Goal: Task Accomplishment & Management: Use online tool/utility

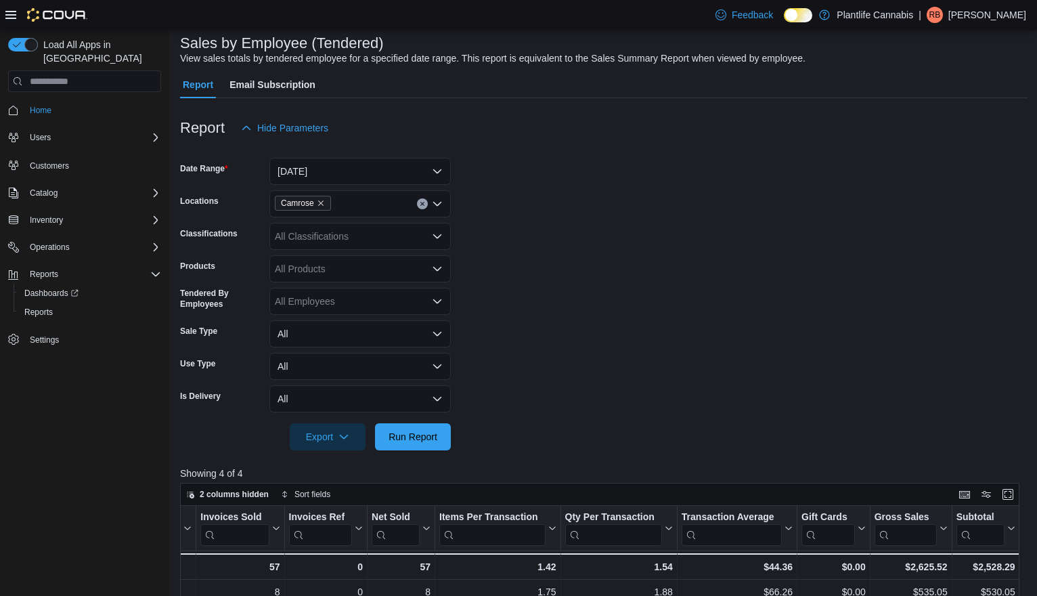
scroll to position [81, 0]
click at [390, 236] on div "All Classifications" at bounding box center [359, 237] width 181 height 27
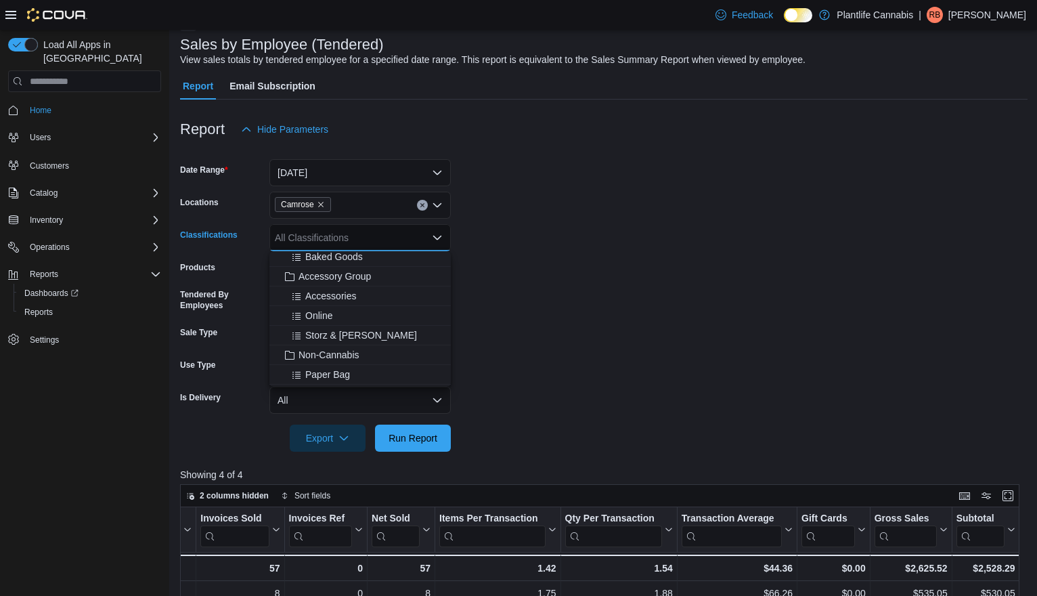
scroll to position [168, 0]
click at [365, 287] on span "Accessory Group" at bounding box center [335, 289] width 72 height 14
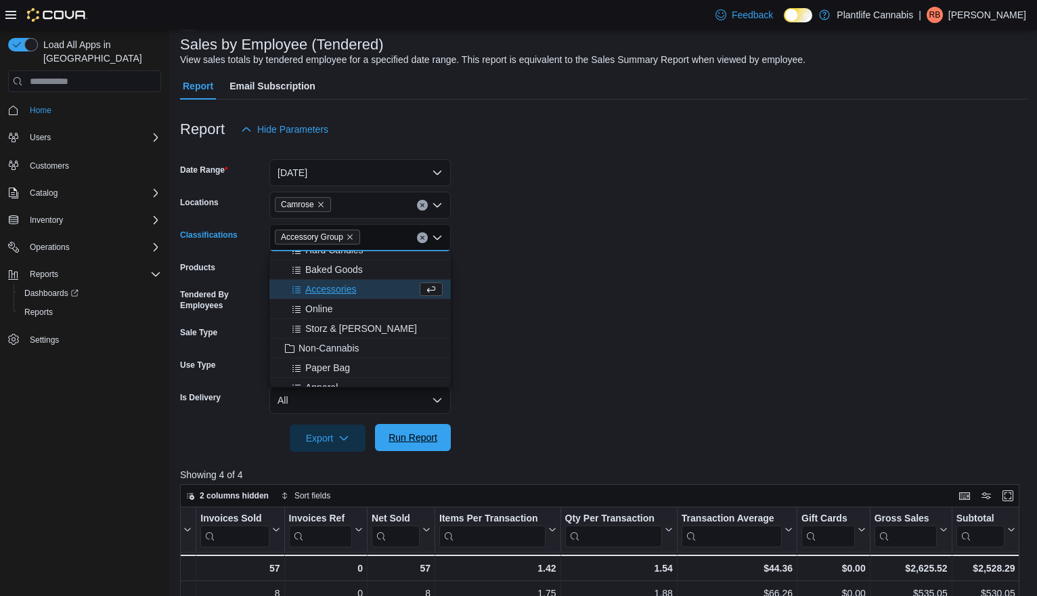
click at [416, 437] on span "Run Report" at bounding box center [413, 438] width 49 height 14
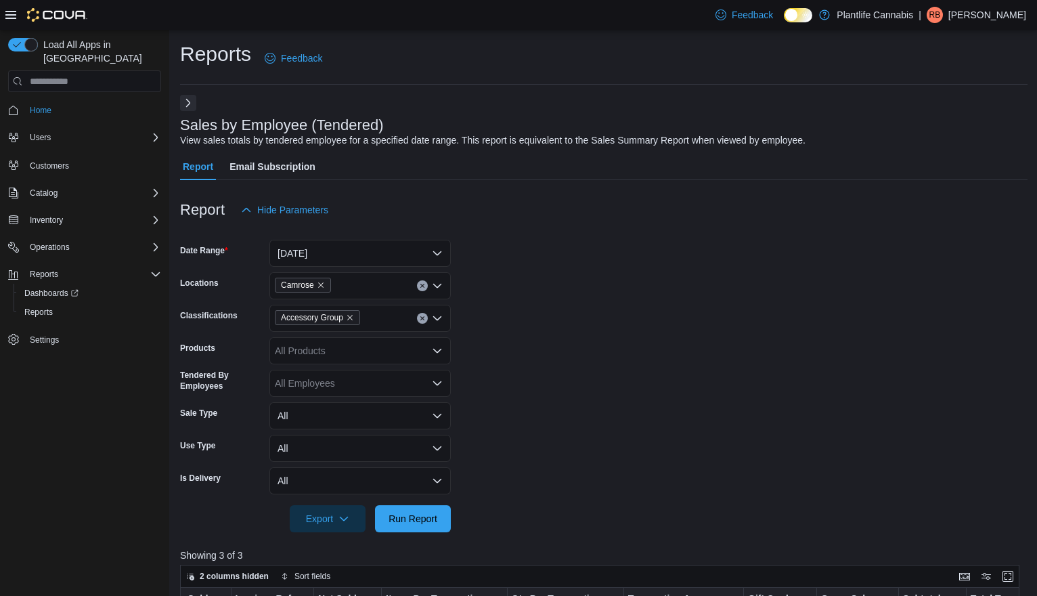
click at [190, 108] on button "Next" at bounding box center [188, 103] width 16 height 16
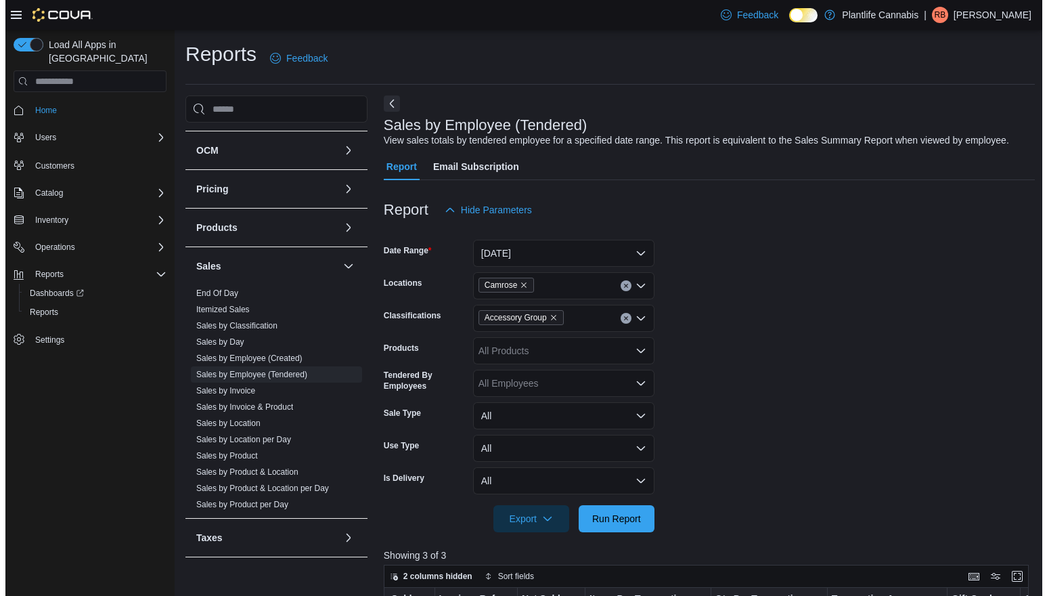
scroll to position [186, 0]
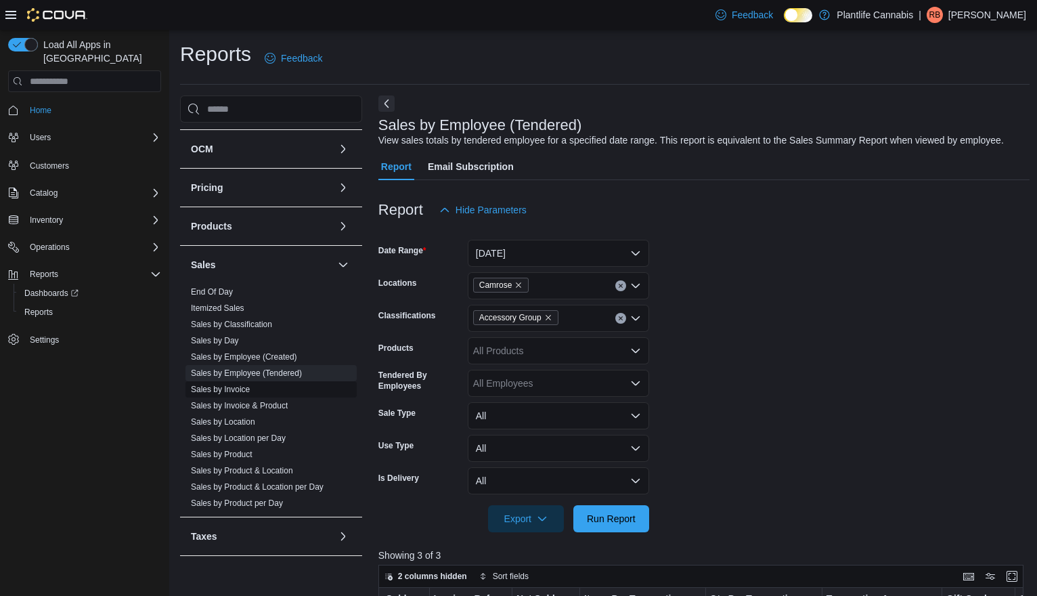
click at [230, 394] on span "Sales by Invoice" at bounding box center [220, 389] width 59 height 11
click at [231, 387] on link "Sales by Invoice" at bounding box center [220, 389] width 59 height 9
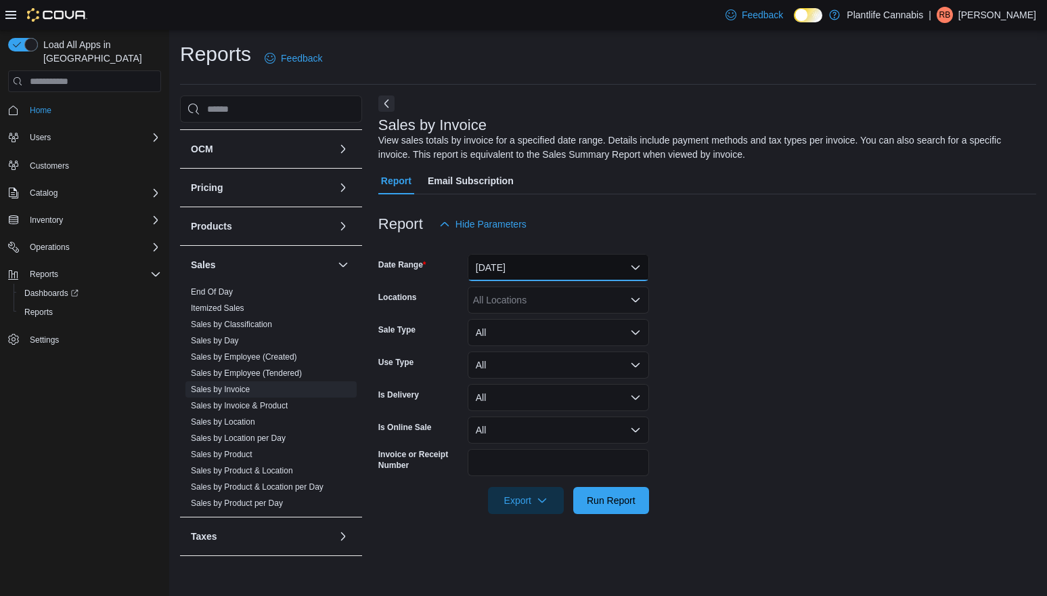
click at [515, 263] on button "[DATE]" at bounding box center [558, 267] width 181 height 27
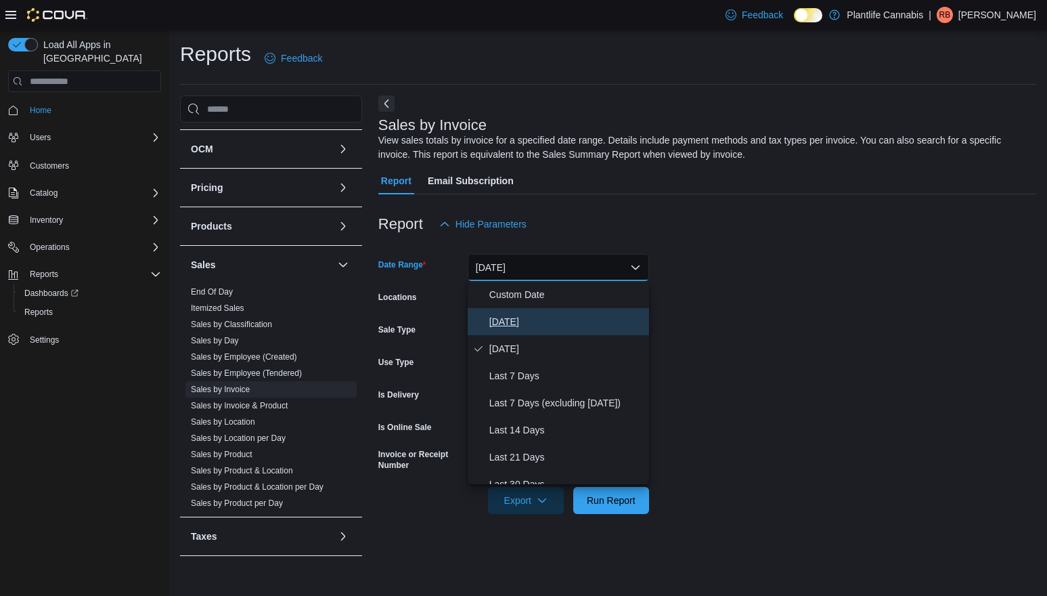
click at [501, 322] on span "[DATE]" at bounding box center [567, 321] width 154 height 16
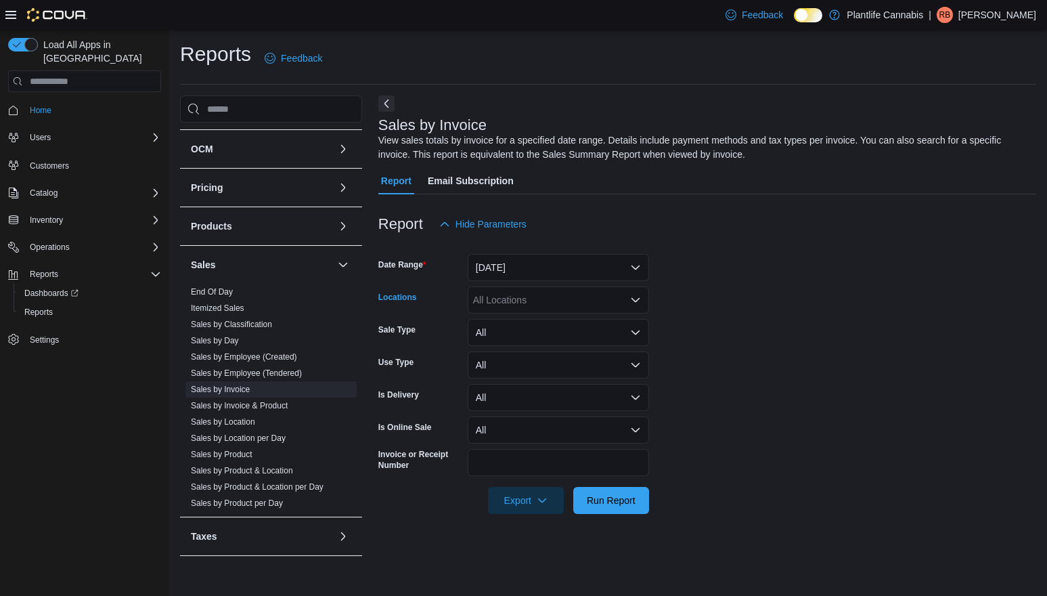
click at [512, 301] on div "All Locations" at bounding box center [558, 299] width 181 height 27
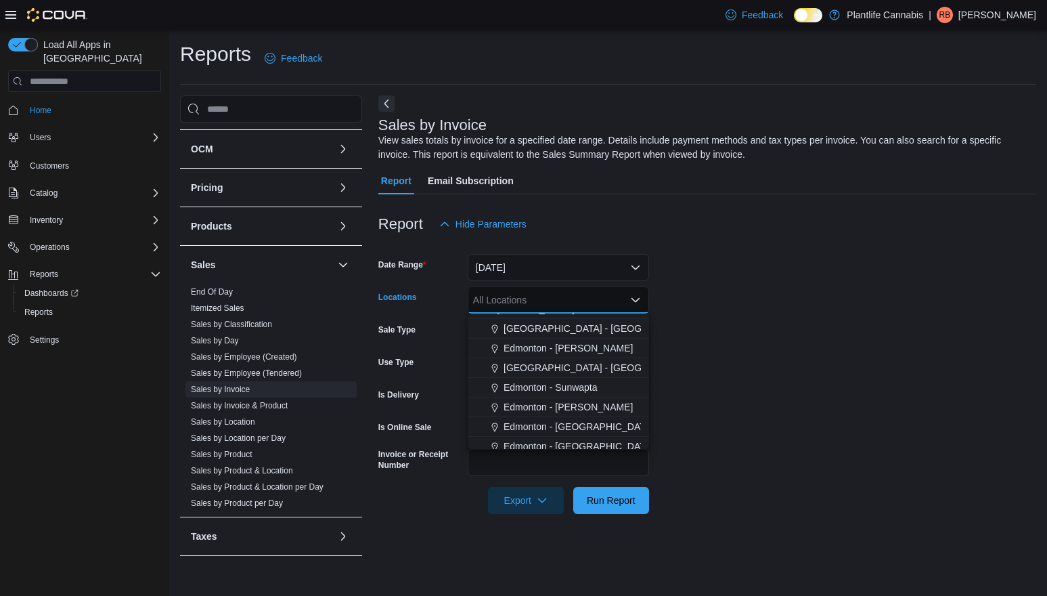
scroll to position [402, 0]
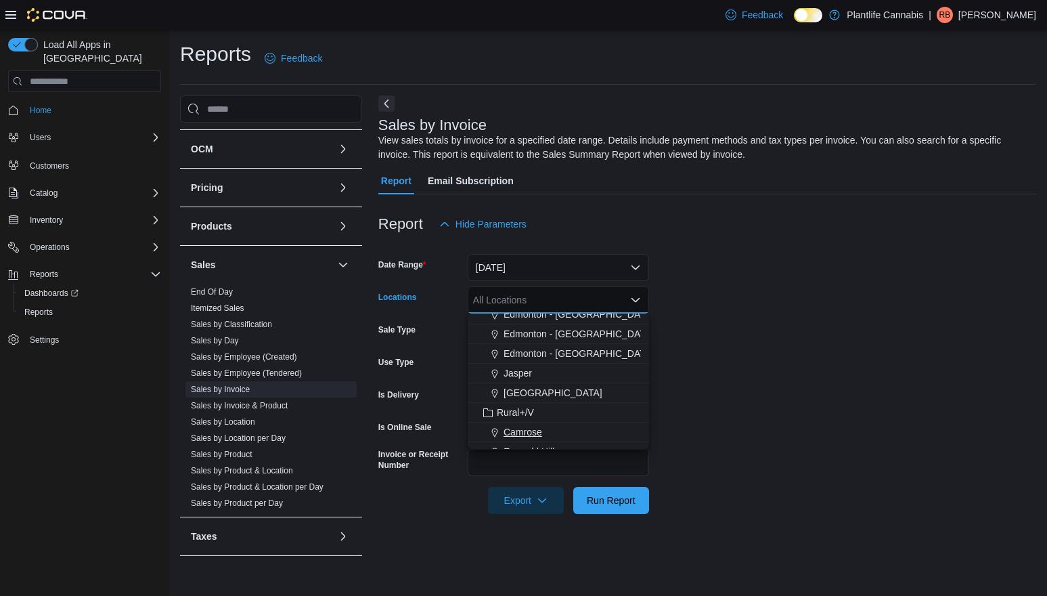
click at [529, 432] on span "Camrose" at bounding box center [523, 432] width 39 height 14
click at [545, 257] on button "[DATE]" at bounding box center [558, 267] width 181 height 27
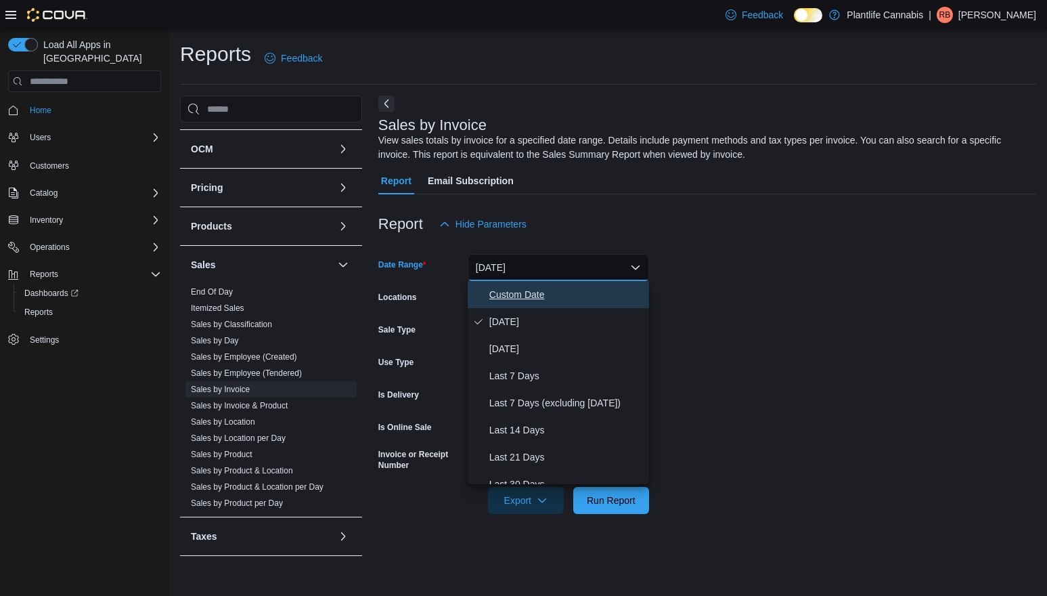
click at [536, 289] on span "Custom Date" at bounding box center [567, 294] width 154 height 16
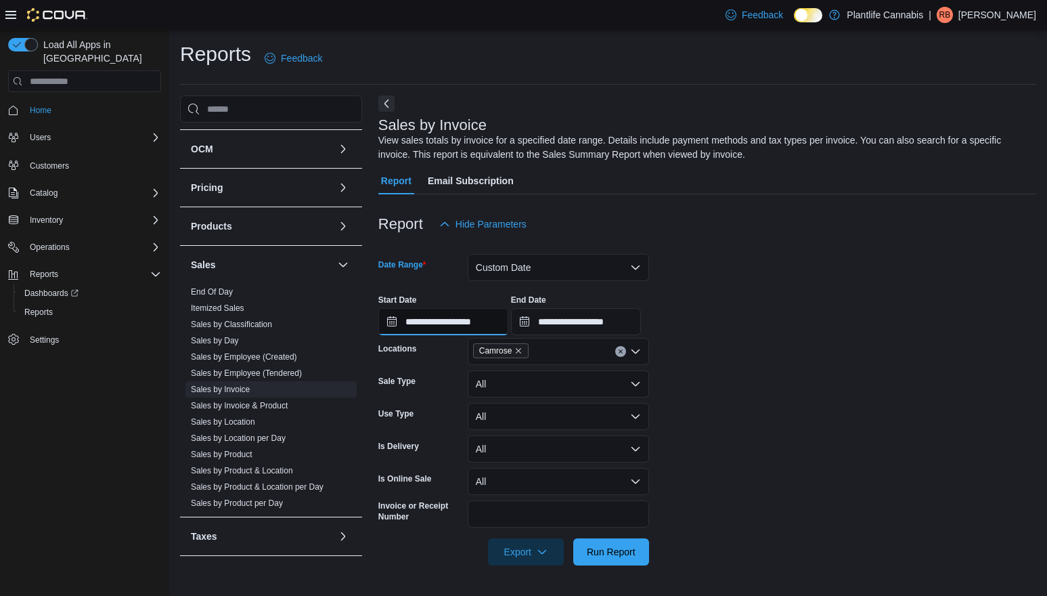
click at [487, 326] on input "**********" at bounding box center [443, 321] width 130 height 27
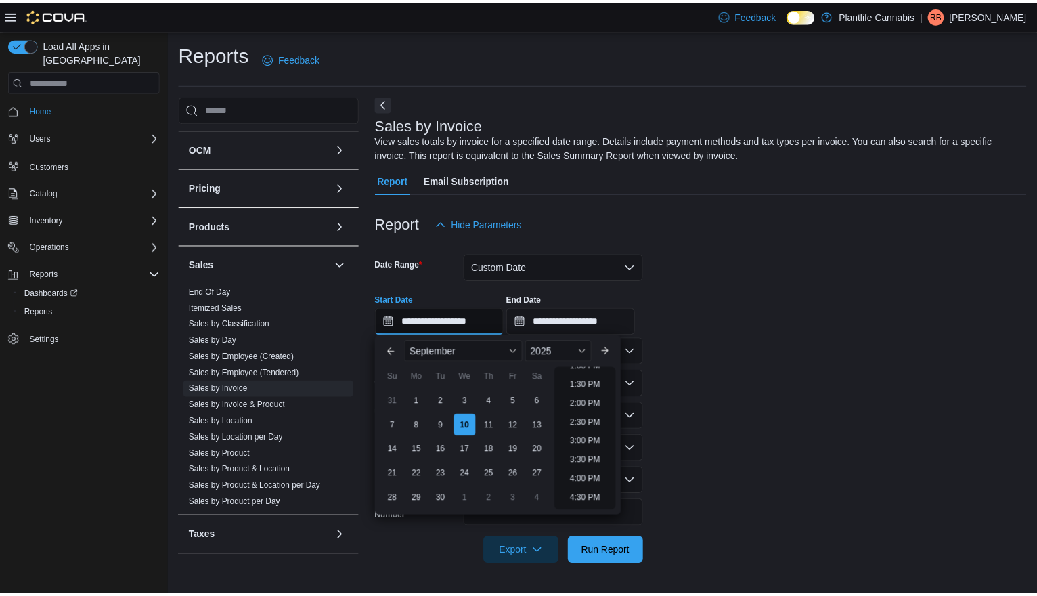
scroll to position [506, 0]
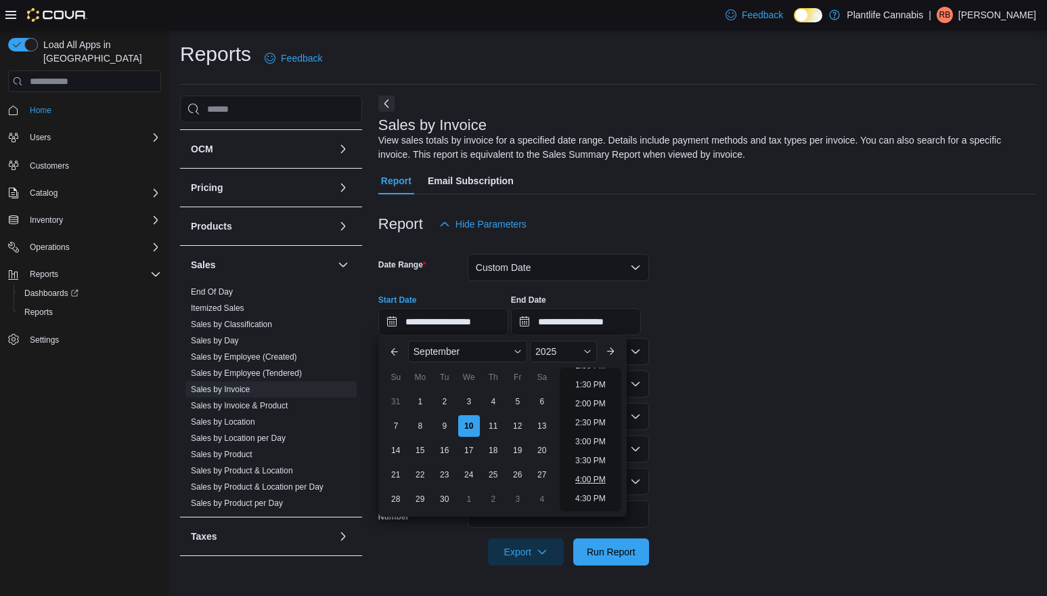
click at [587, 479] on li "4:00 PM" at bounding box center [590, 479] width 41 height 16
type input "**********"
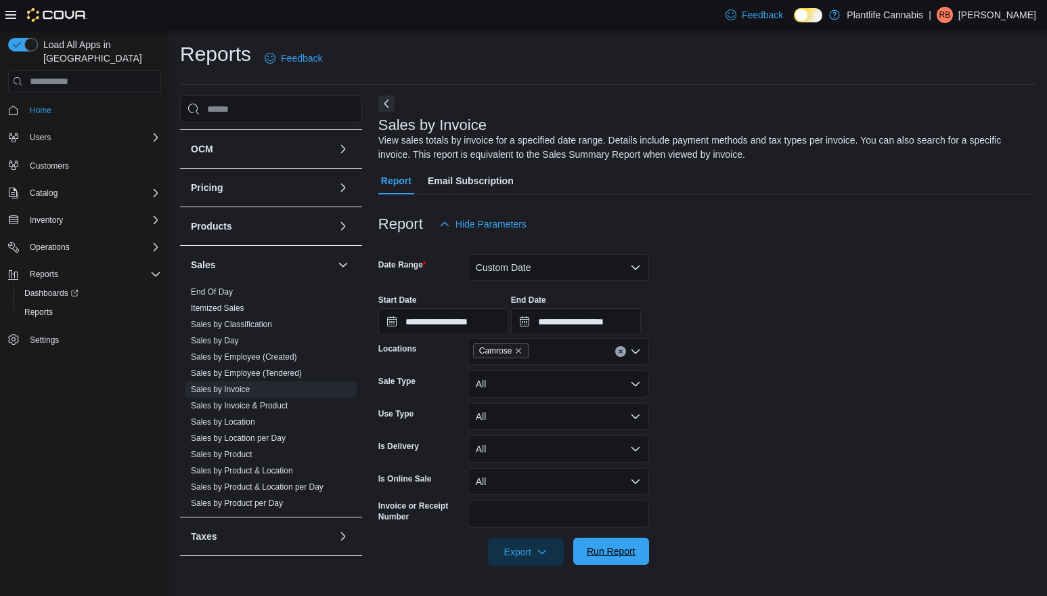
click at [616, 556] on span "Run Report" at bounding box center [611, 551] width 49 height 14
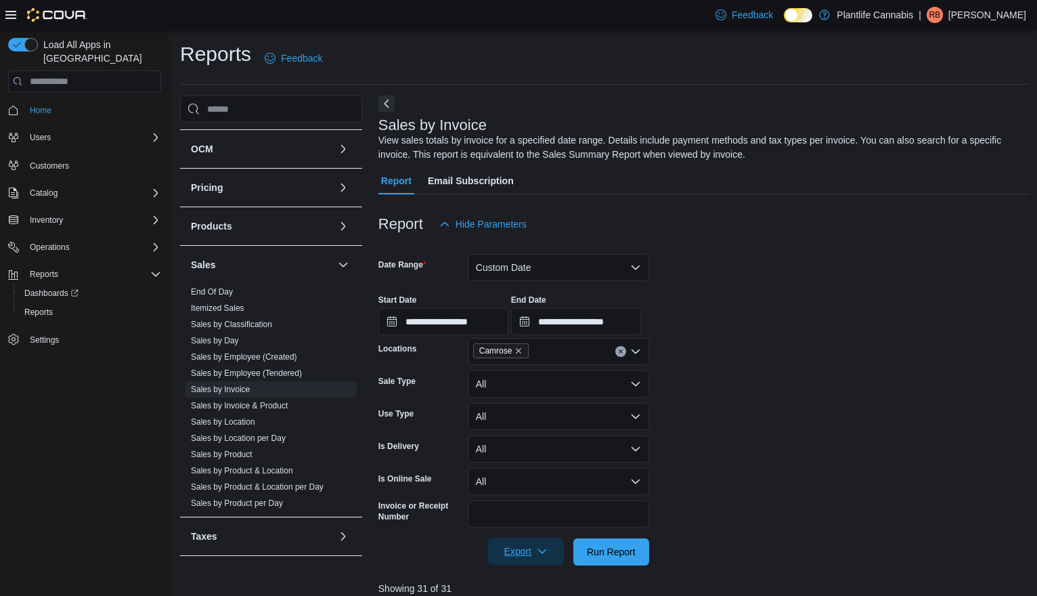
click at [500, 551] on span "Export" at bounding box center [526, 551] width 60 height 27
click at [508, 469] on span "Export to Excel" at bounding box center [526, 468] width 61 height 11
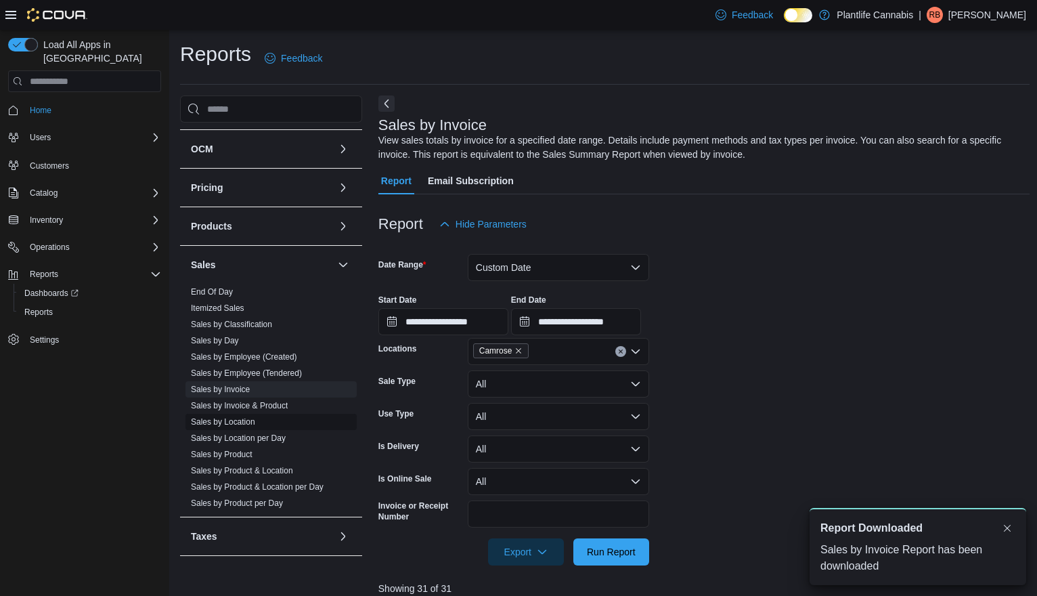
click at [229, 422] on link "Sales by Location" at bounding box center [223, 421] width 64 height 9
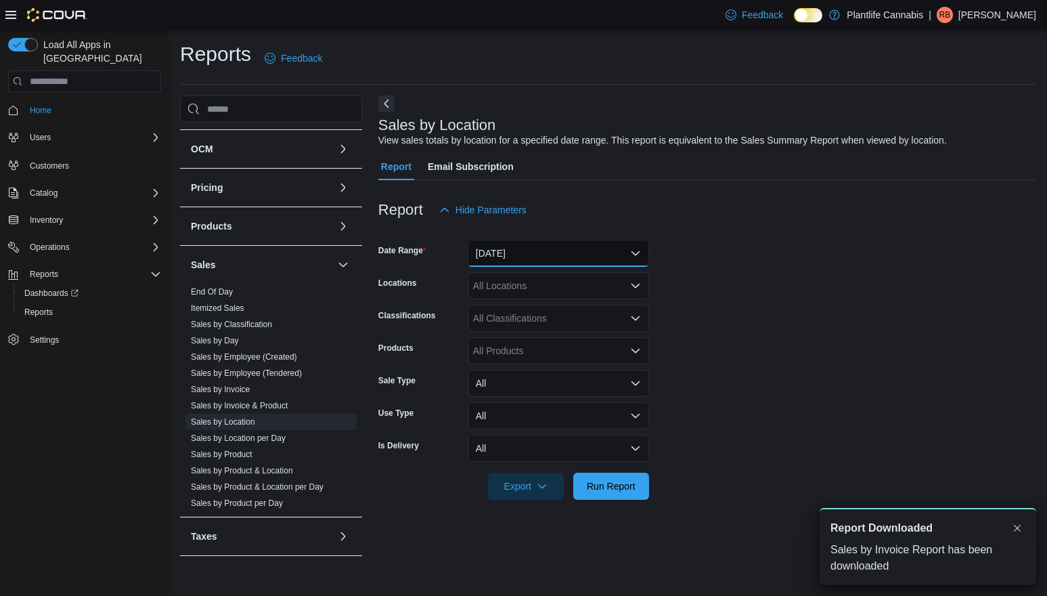
click at [533, 250] on button "[DATE]" at bounding box center [558, 253] width 181 height 27
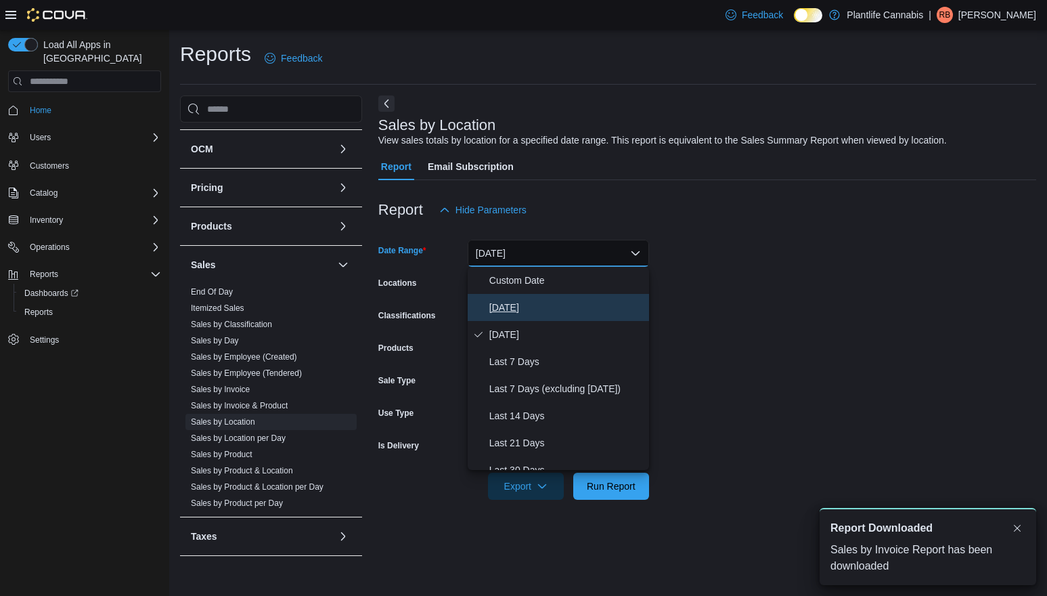
click at [521, 303] on span "[DATE]" at bounding box center [567, 307] width 154 height 16
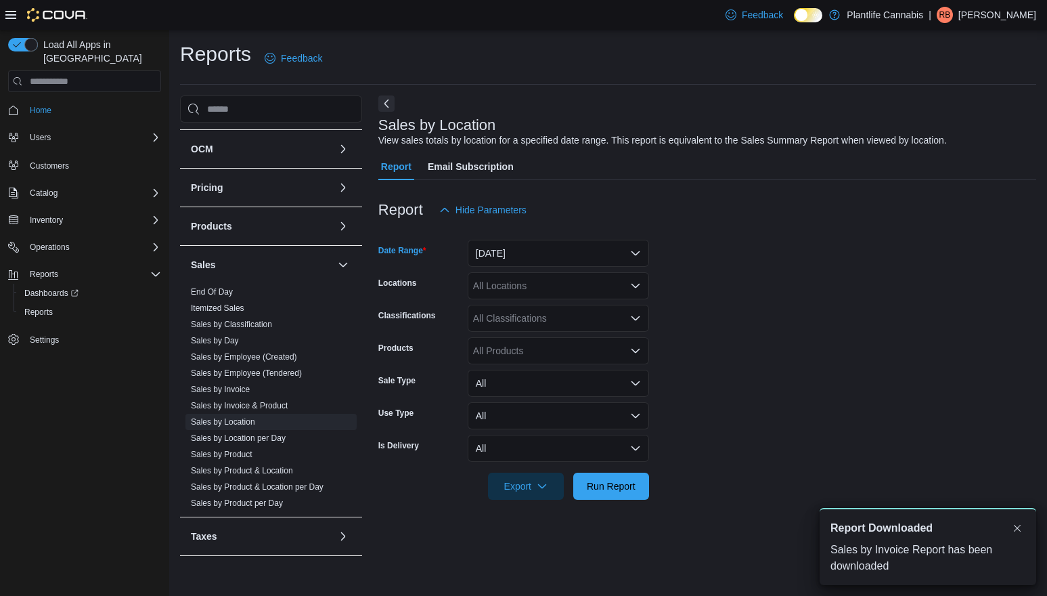
click at [524, 288] on div "All Locations" at bounding box center [558, 285] width 181 height 27
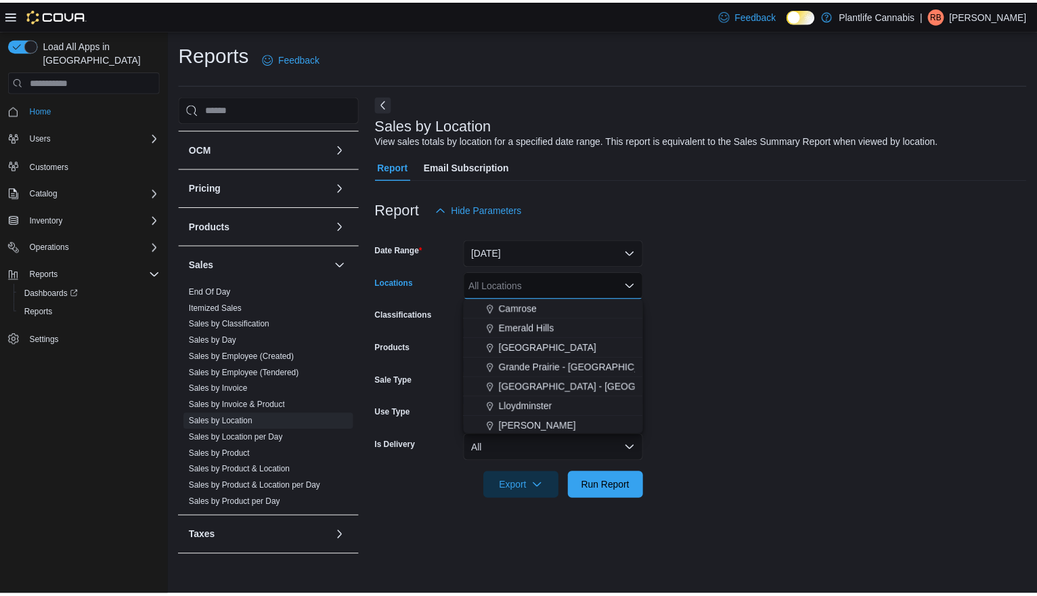
scroll to position [504, 0]
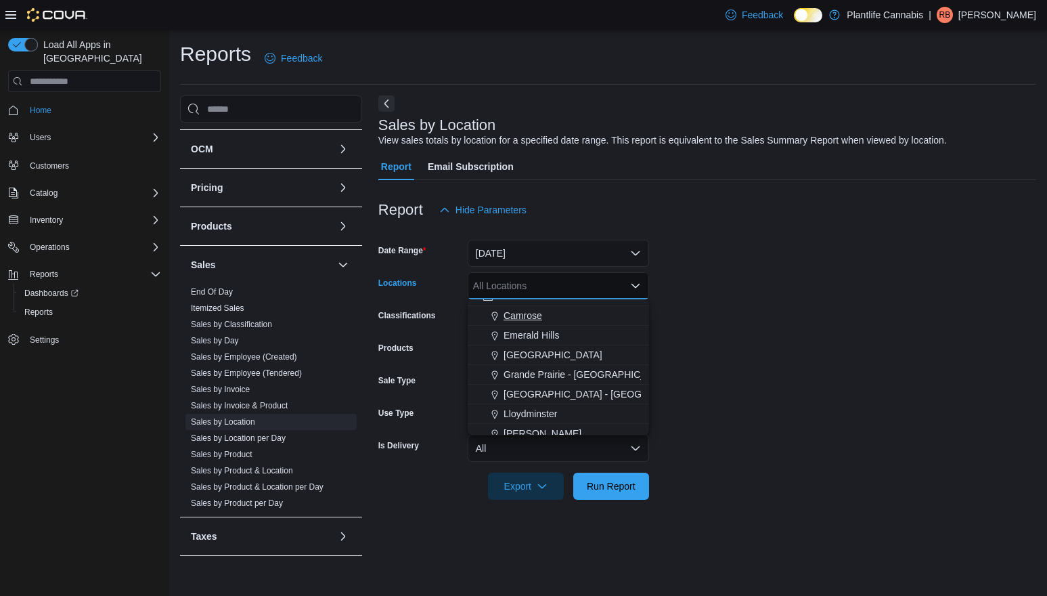
click at [507, 318] on span "Camrose" at bounding box center [523, 316] width 39 height 14
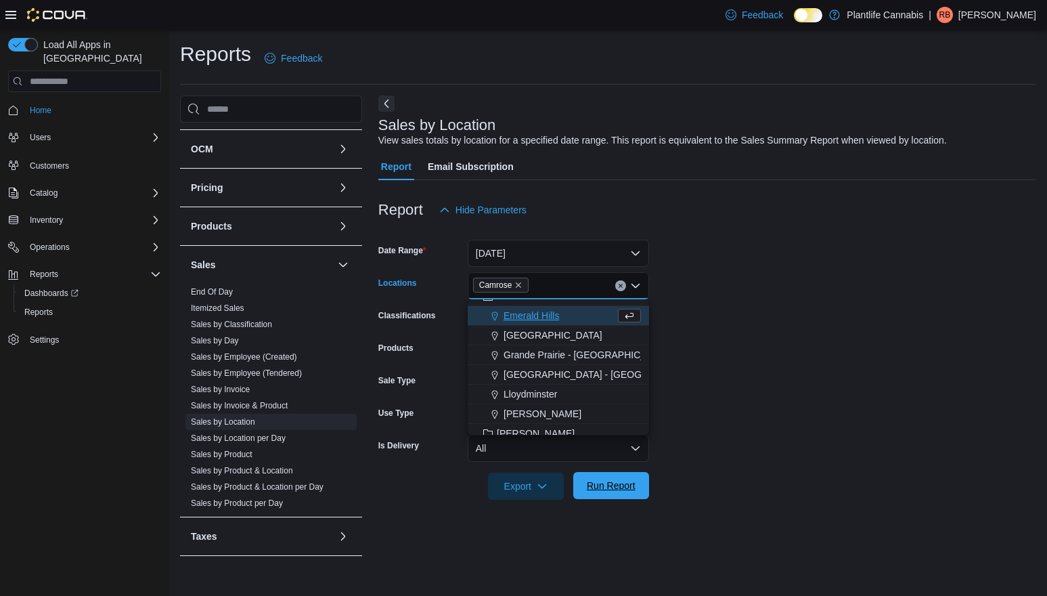
click at [607, 479] on span "Run Report" at bounding box center [612, 485] width 60 height 27
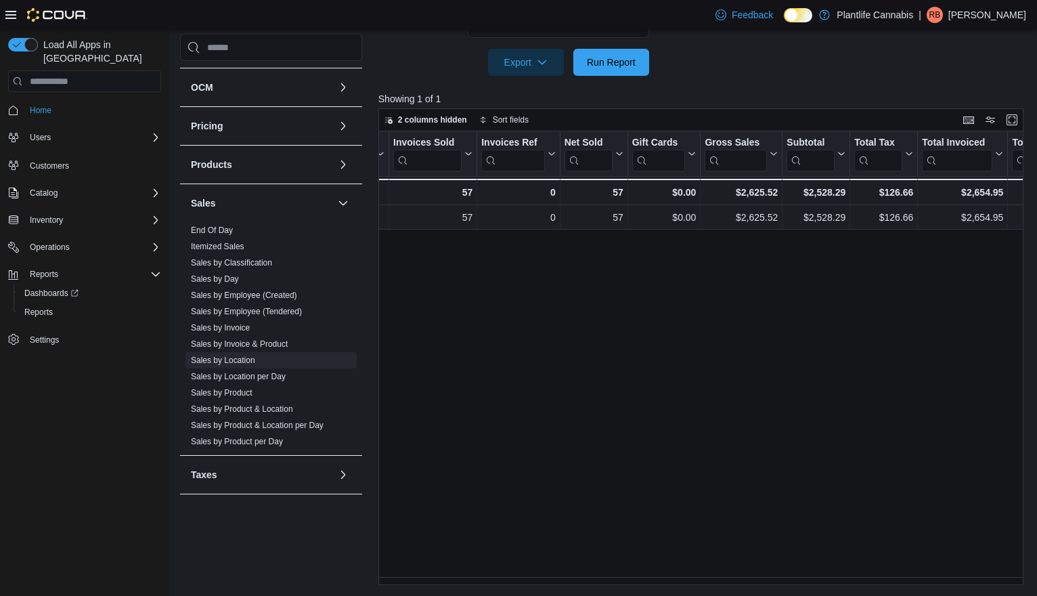
scroll to position [0, 61]
